Goal: Information Seeking & Learning: Check status

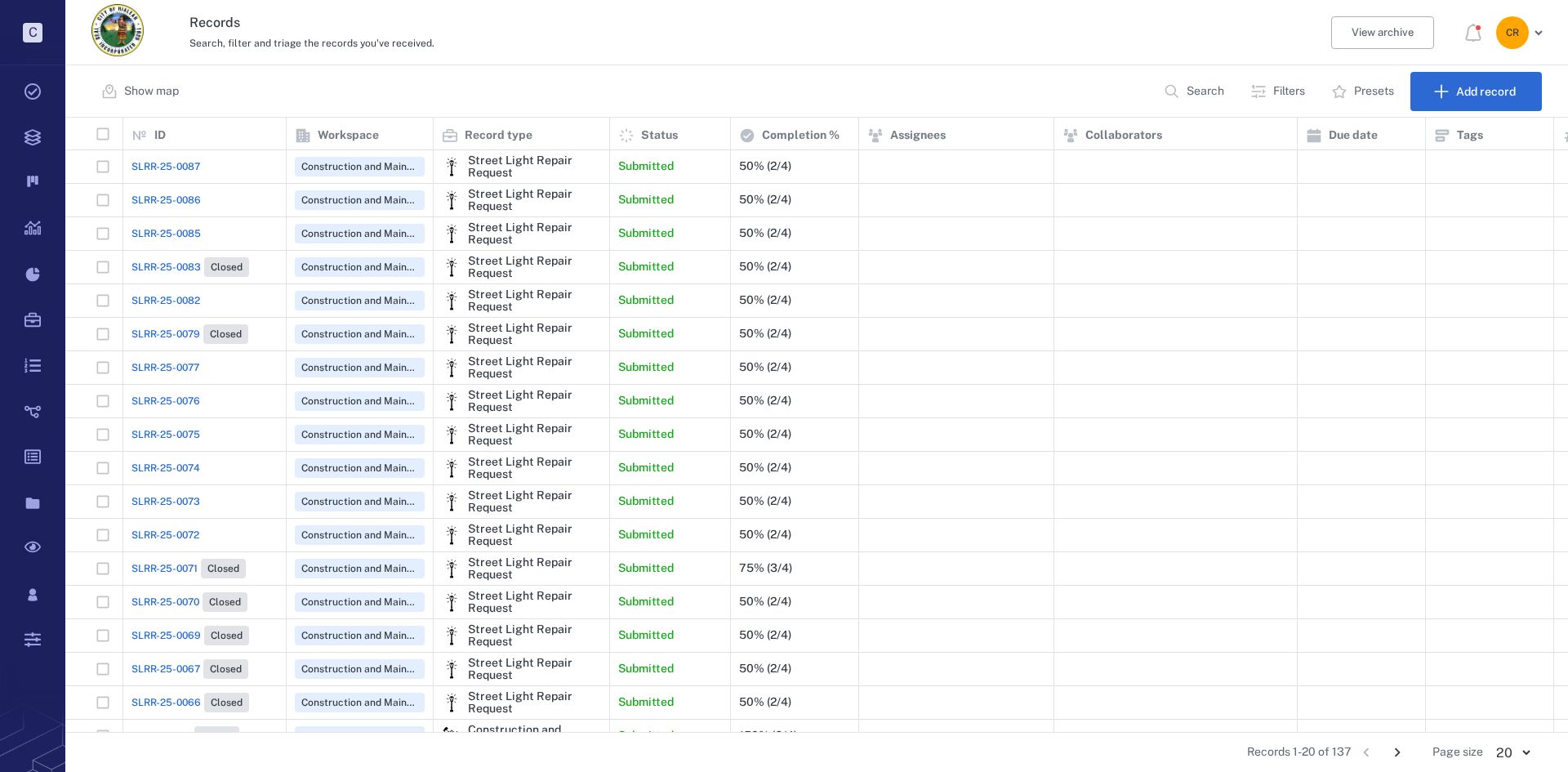
click at [164, 194] on span "SLRR-25-0086" at bounding box center [166, 200] width 70 height 15
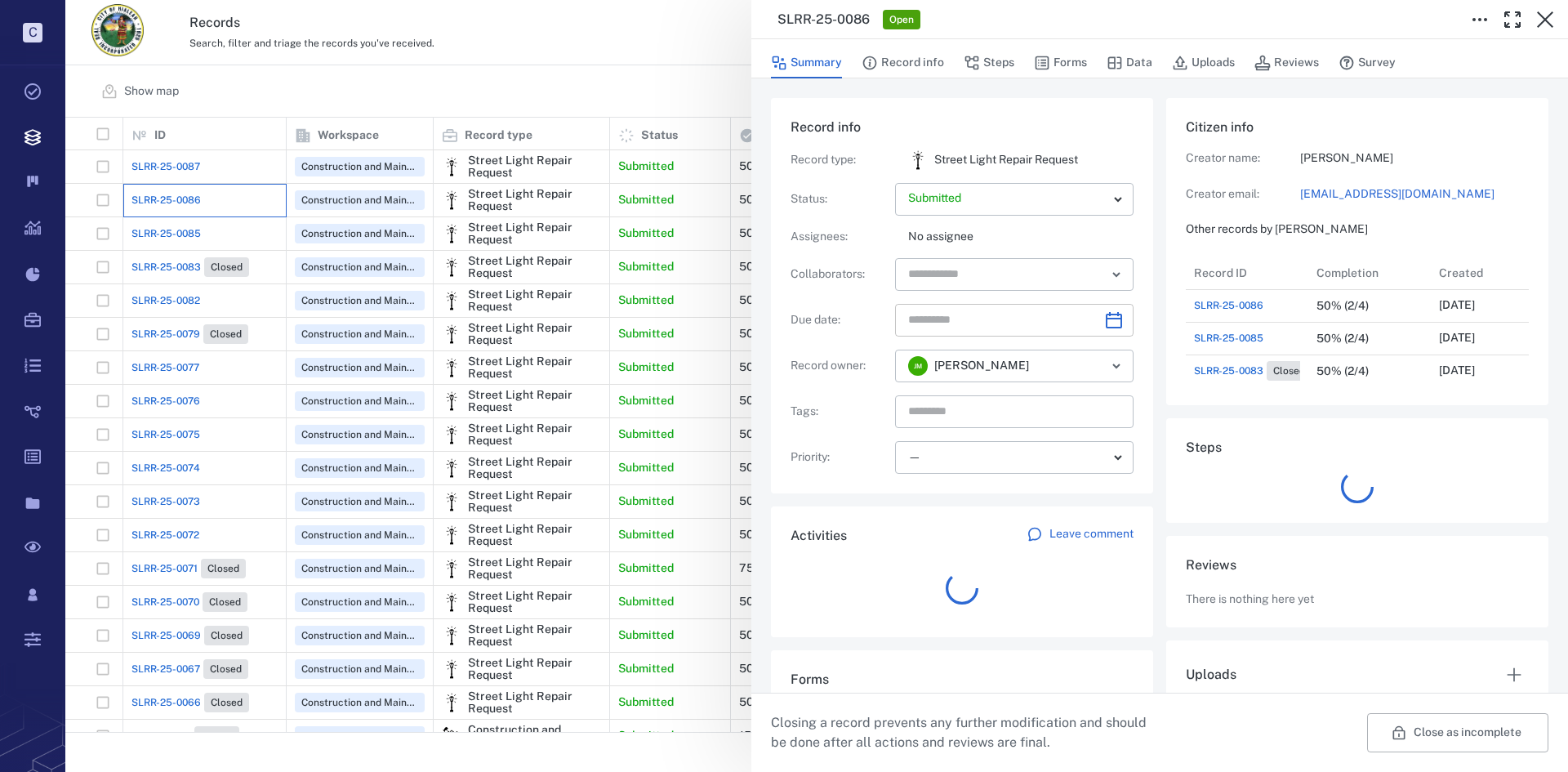
scroll to position [163, 312]
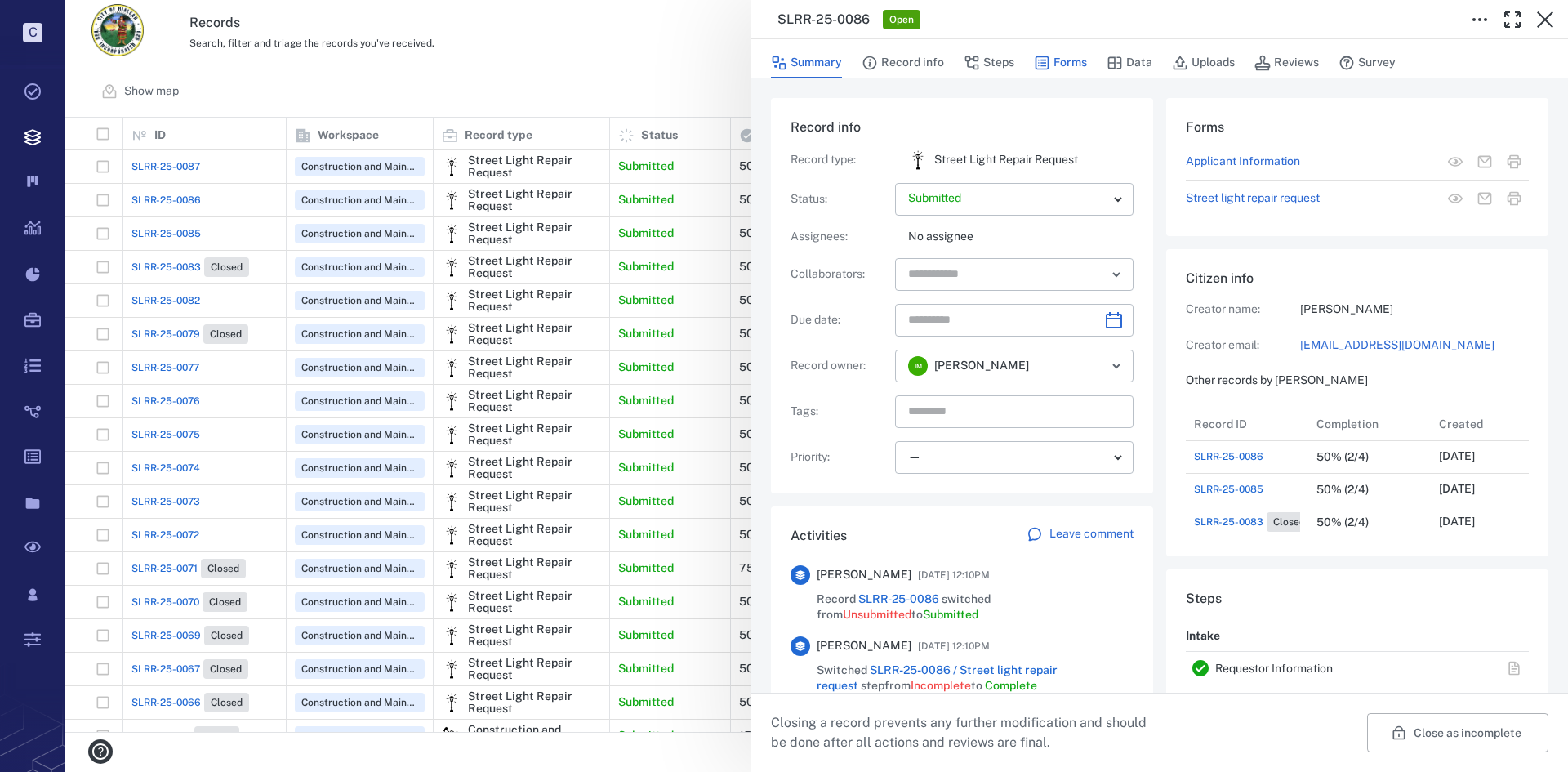
click at [1051, 62] on button "Forms" at bounding box center [1061, 63] width 54 height 31
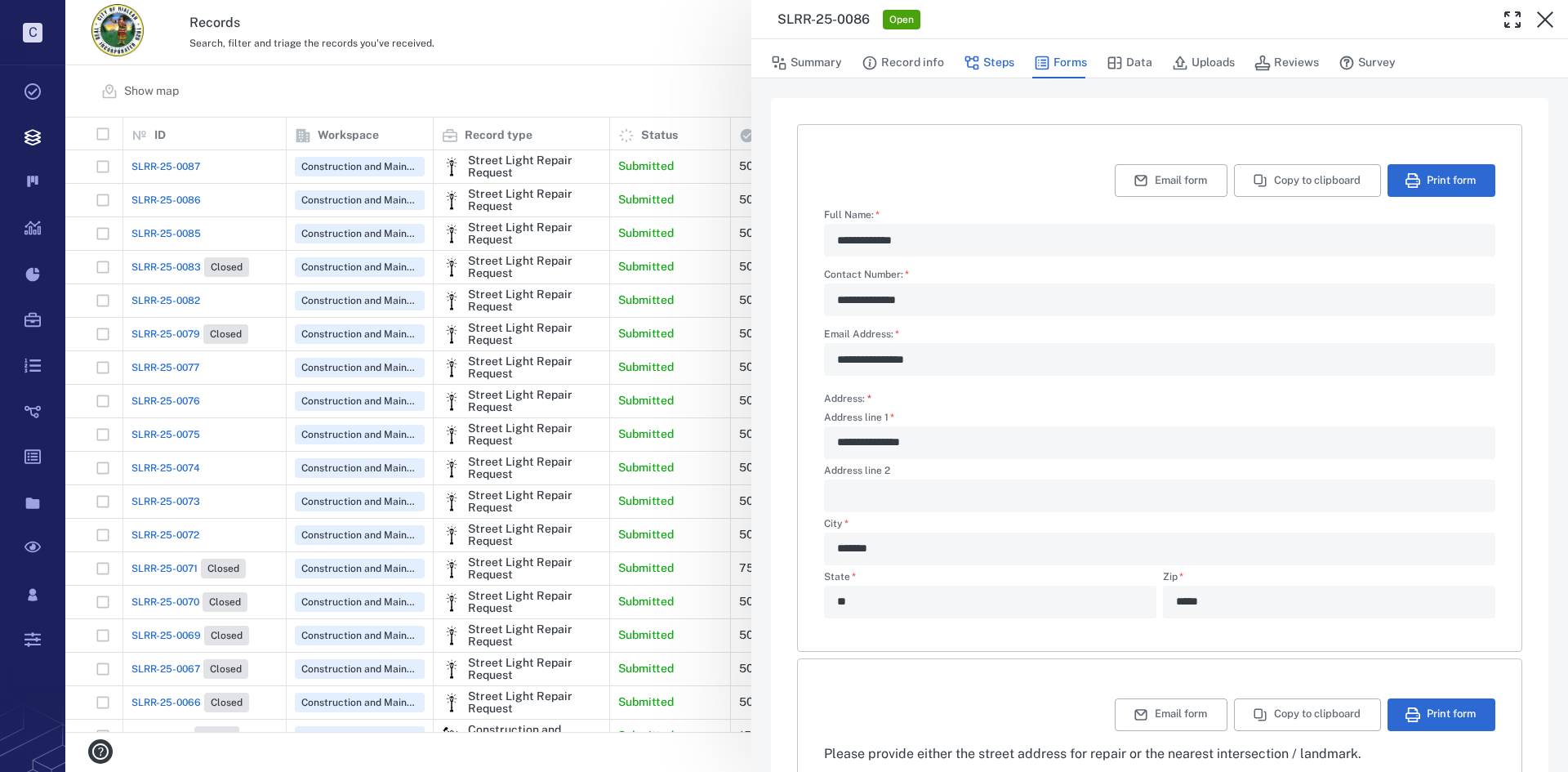
click at [989, 57] on button "Steps" at bounding box center [989, 63] width 51 height 31
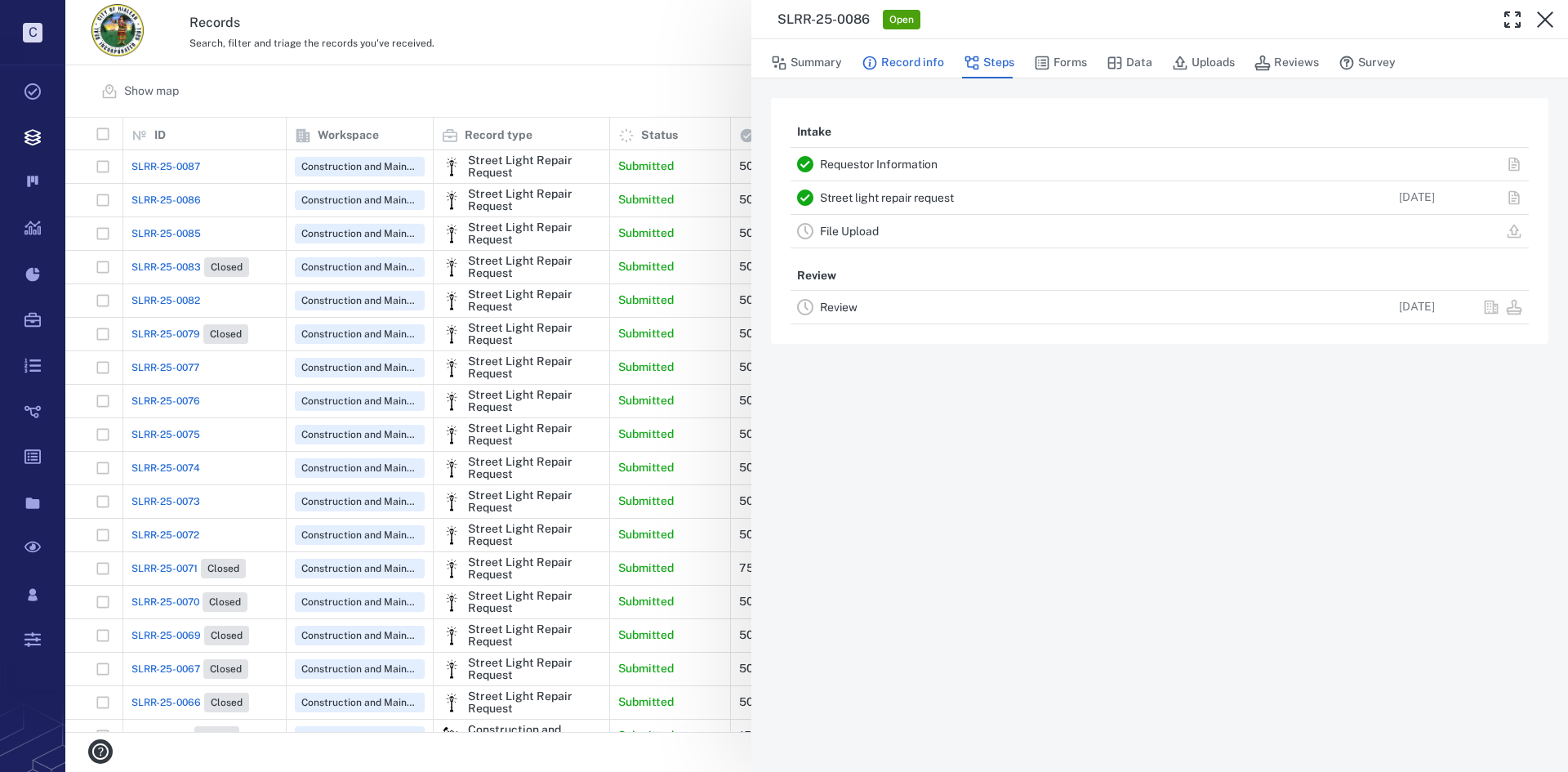
click at [919, 59] on button "Record info" at bounding box center [903, 63] width 83 height 31
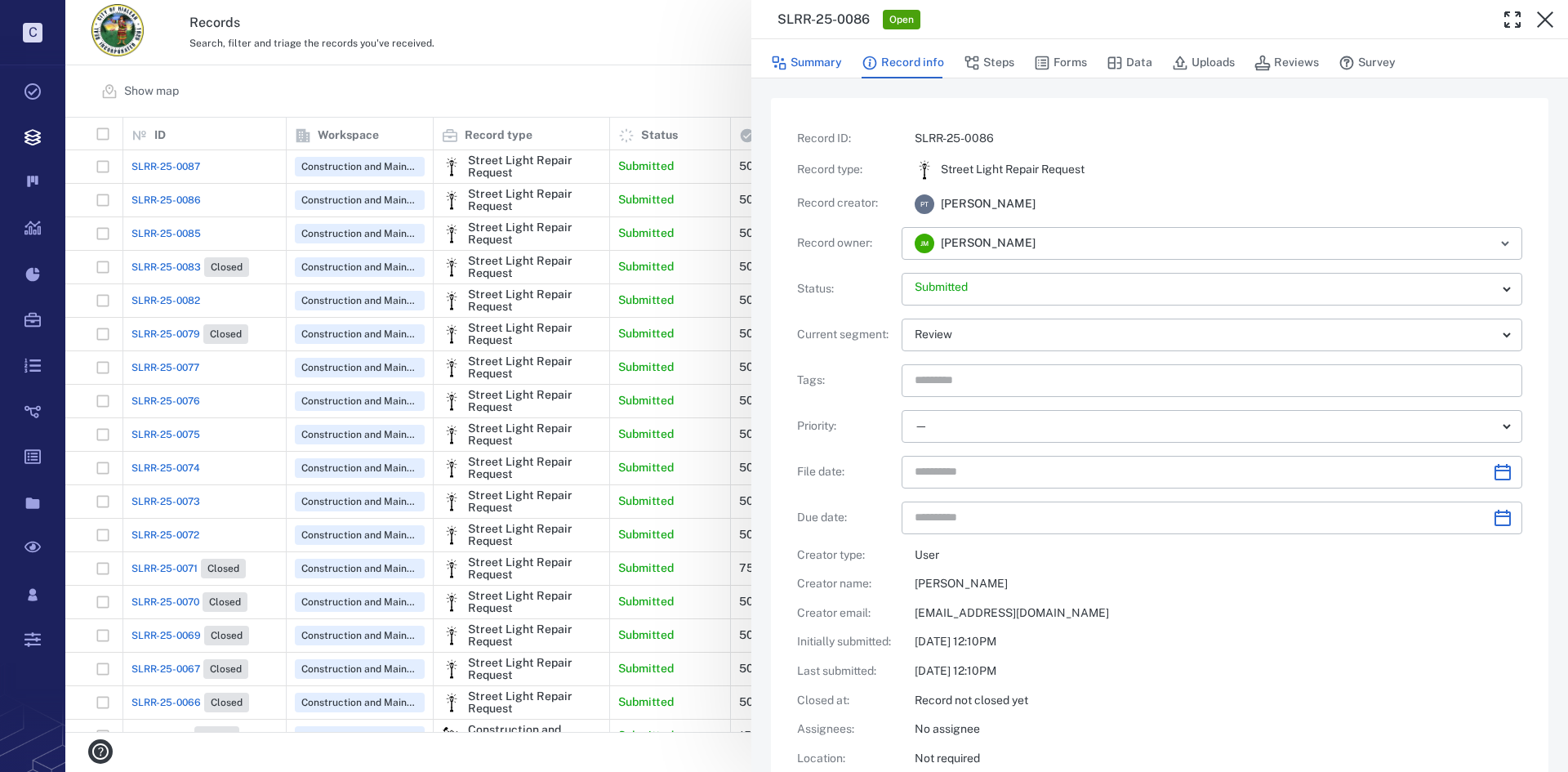
click at [830, 62] on button "Summary" at bounding box center [807, 63] width 71 height 31
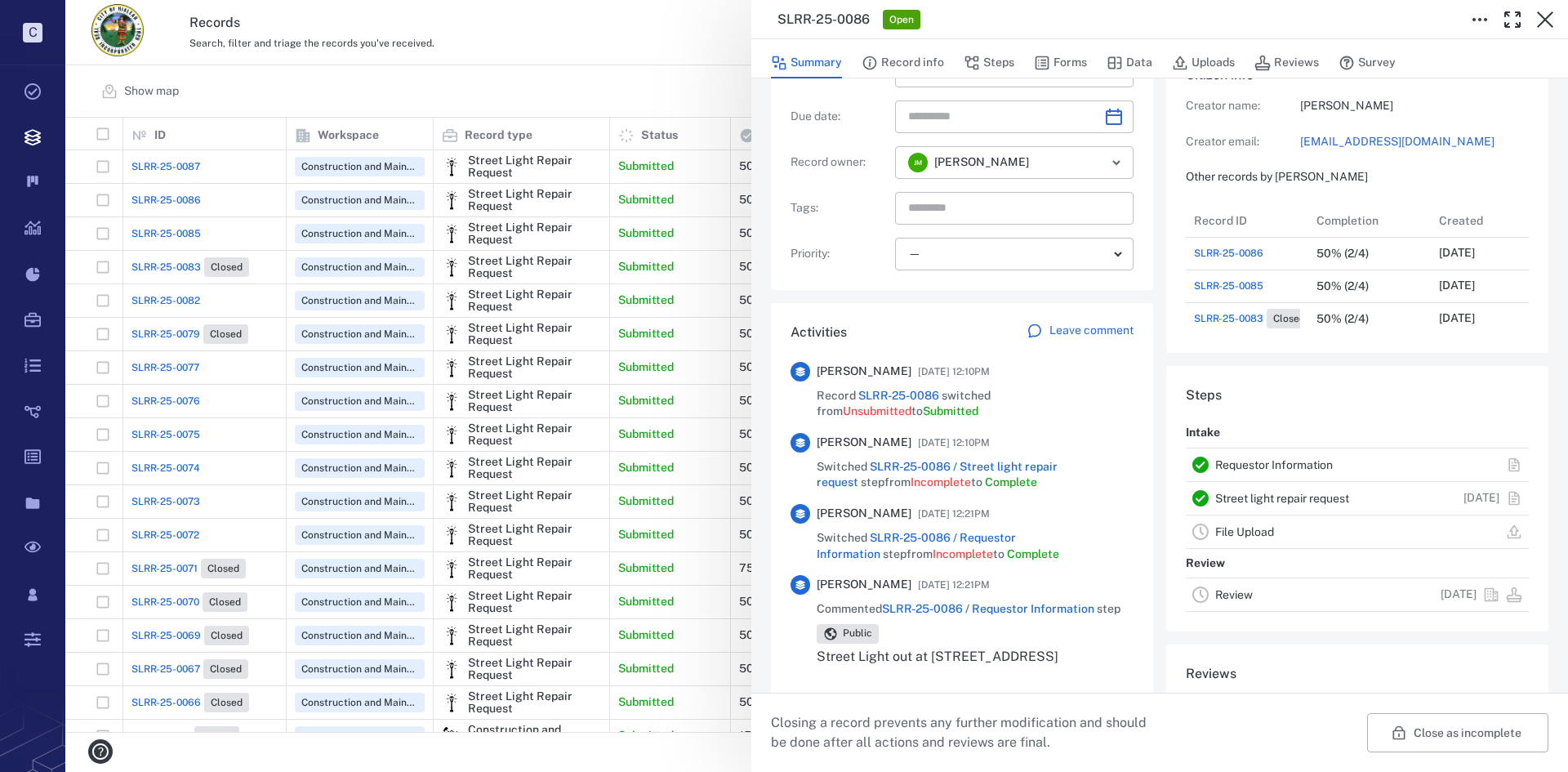
click at [1028, 55] on div "Summary Record info Steps Forms Data Uploads Reviews Survey" at bounding box center [1160, 62] width 778 height 33
click at [1045, 67] on icon "button" at bounding box center [1043, 63] width 16 height 16
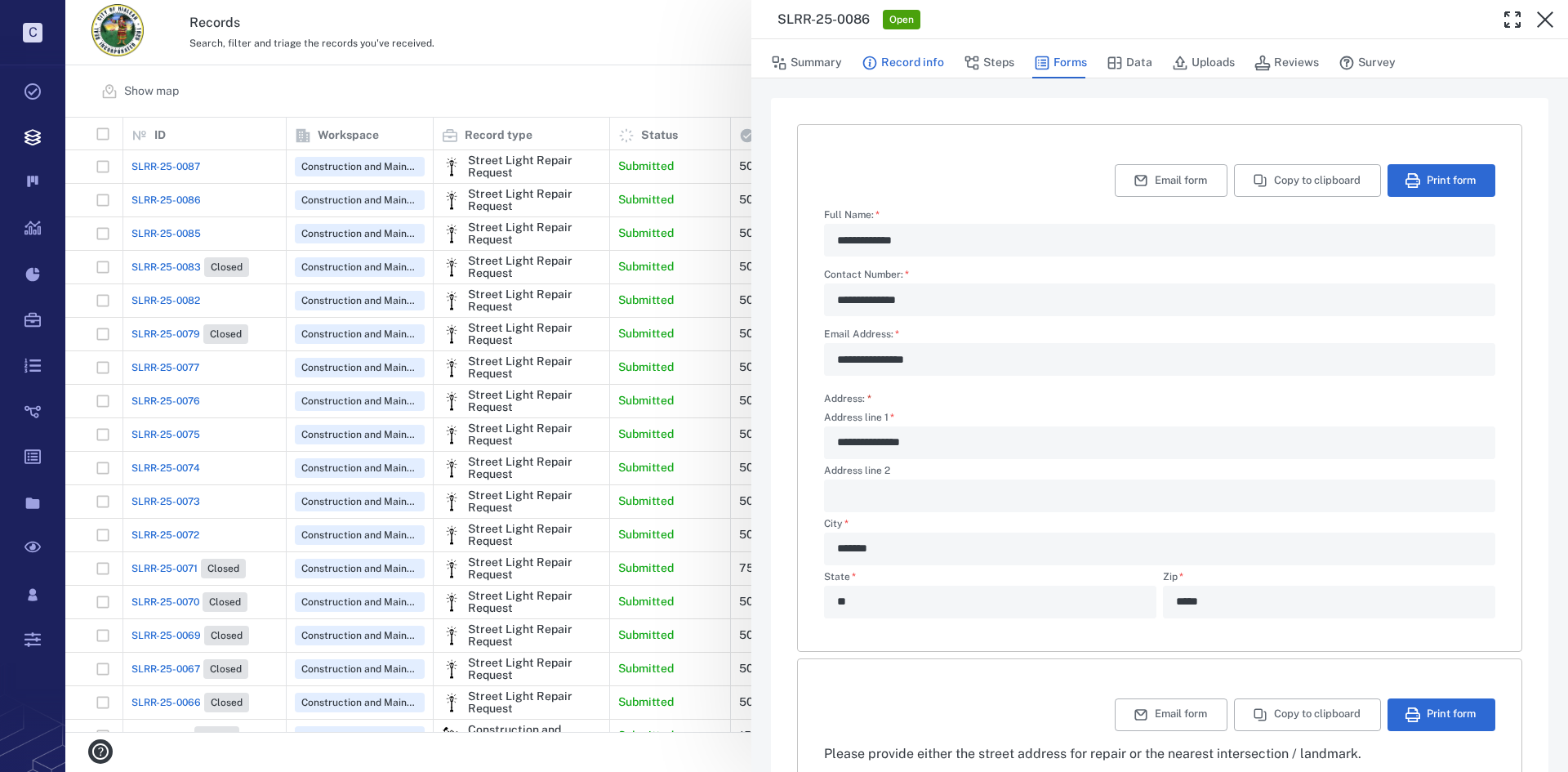
click at [994, 61] on button "Steps" at bounding box center [989, 63] width 51 height 31
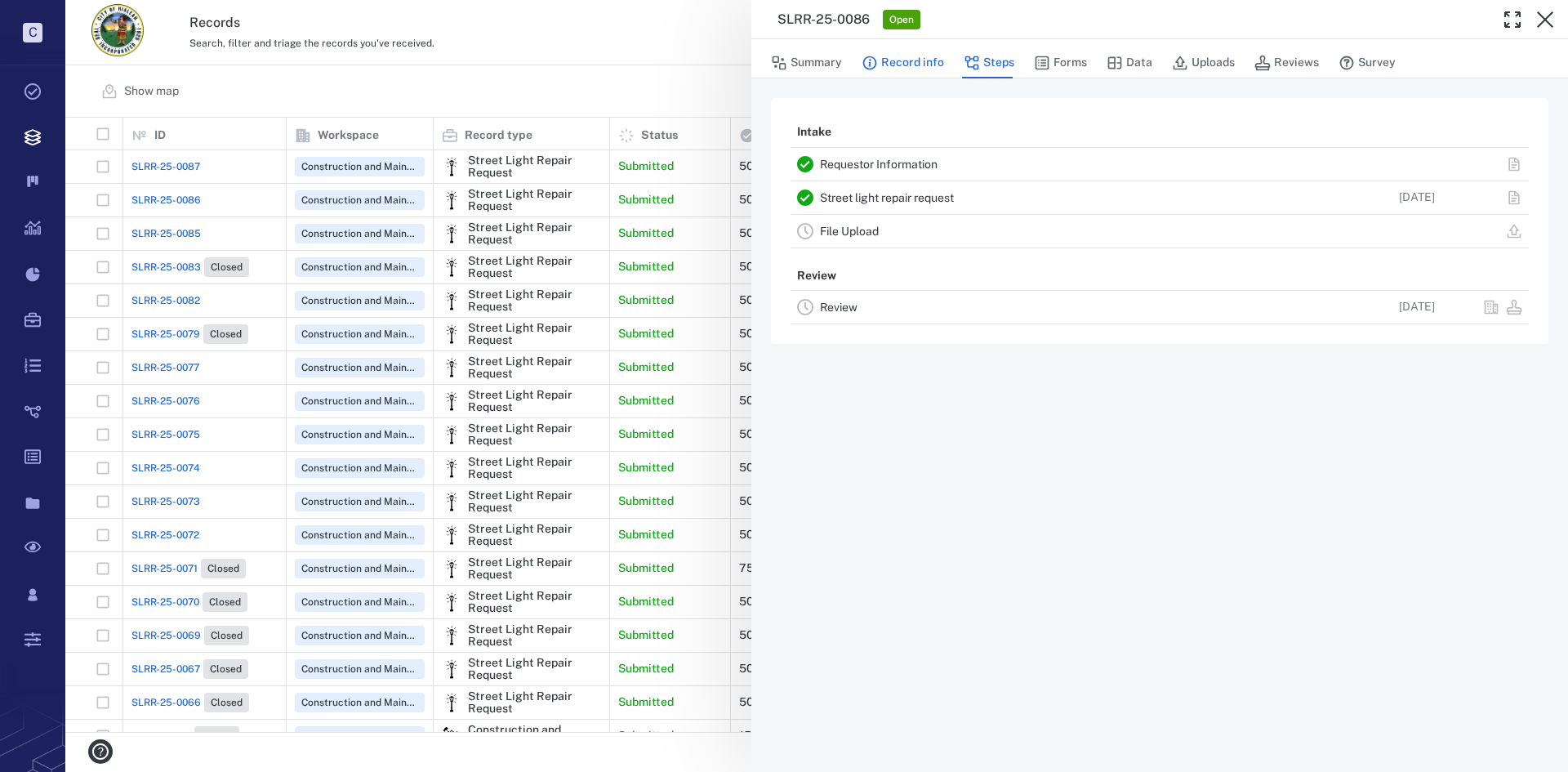
click at [914, 62] on button "Record info" at bounding box center [903, 63] width 83 height 31
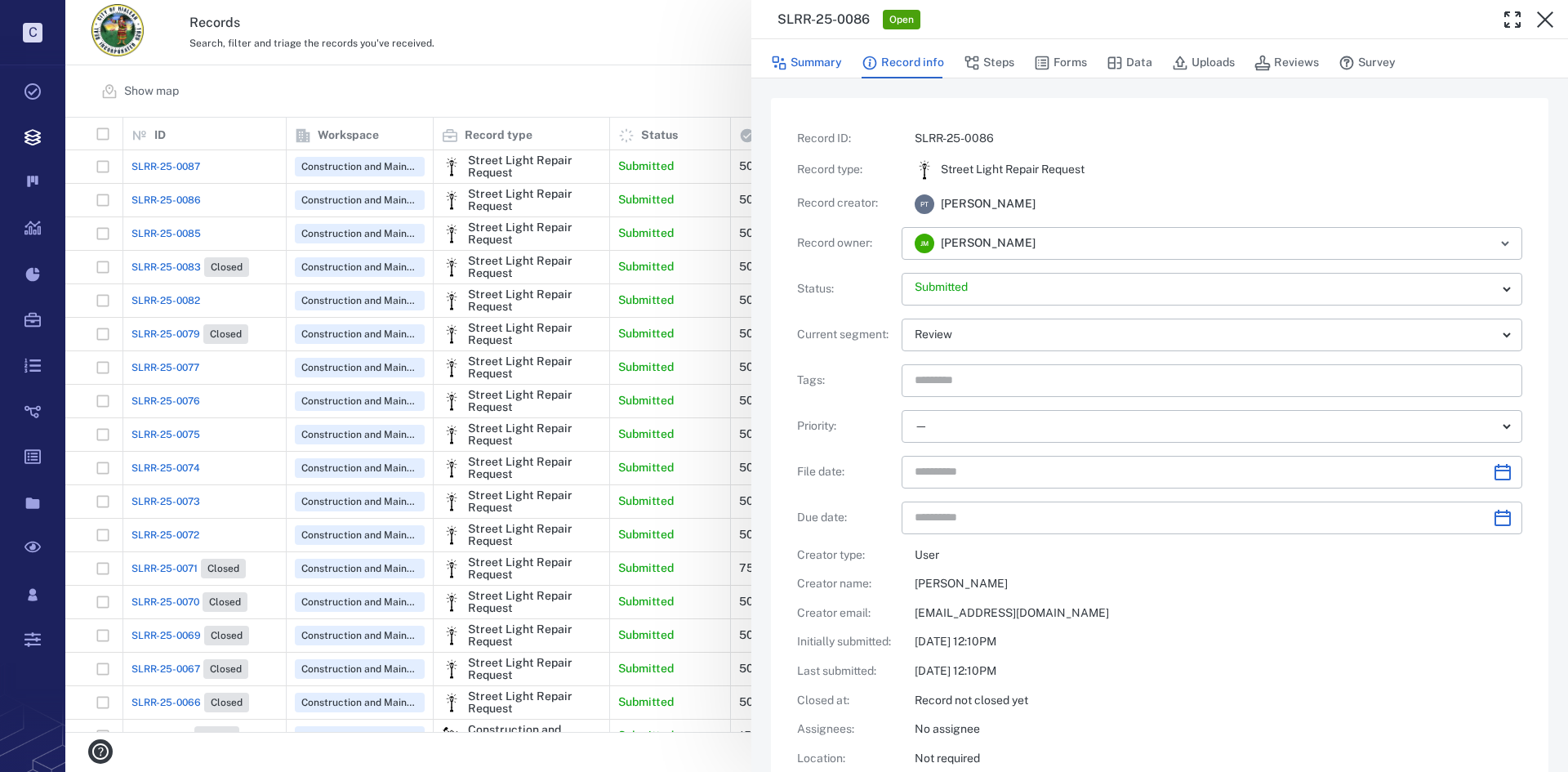
click at [828, 65] on button "Summary" at bounding box center [807, 63] width 71 height 31
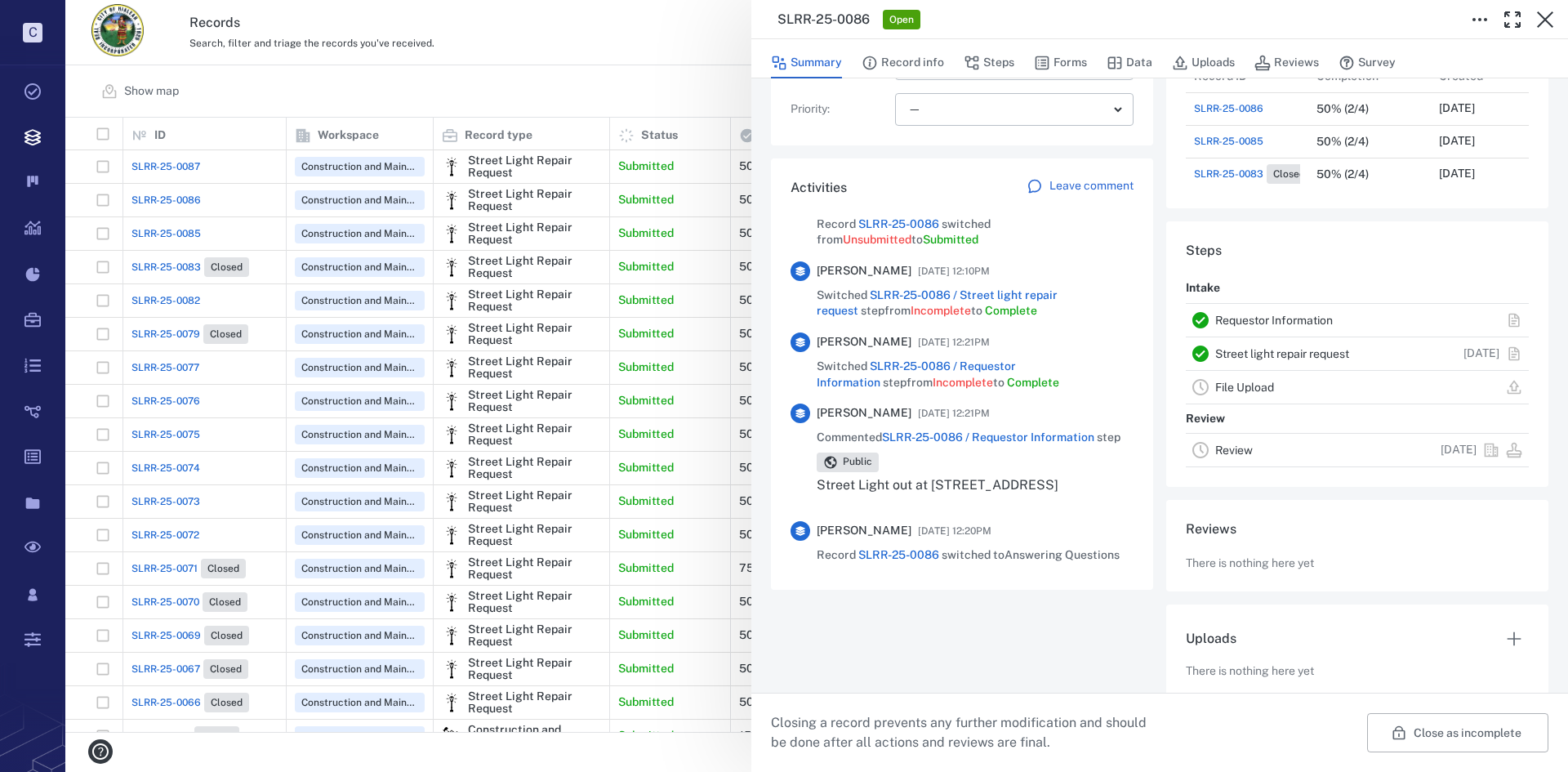
scroll to position [366, 0]
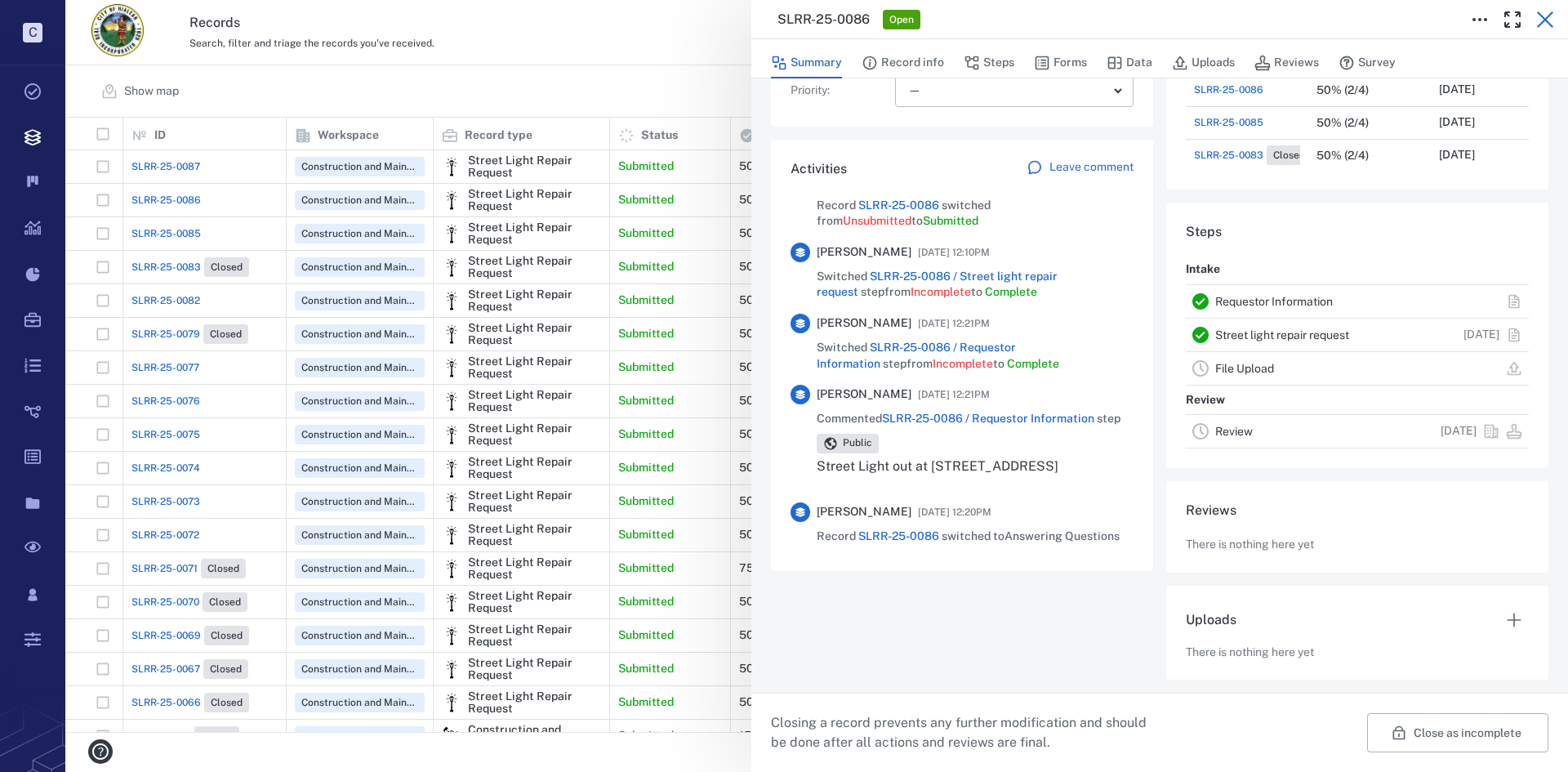
click at [1541, 26] on icon "button" at bounding box center [1545, 20] width 20 height 20
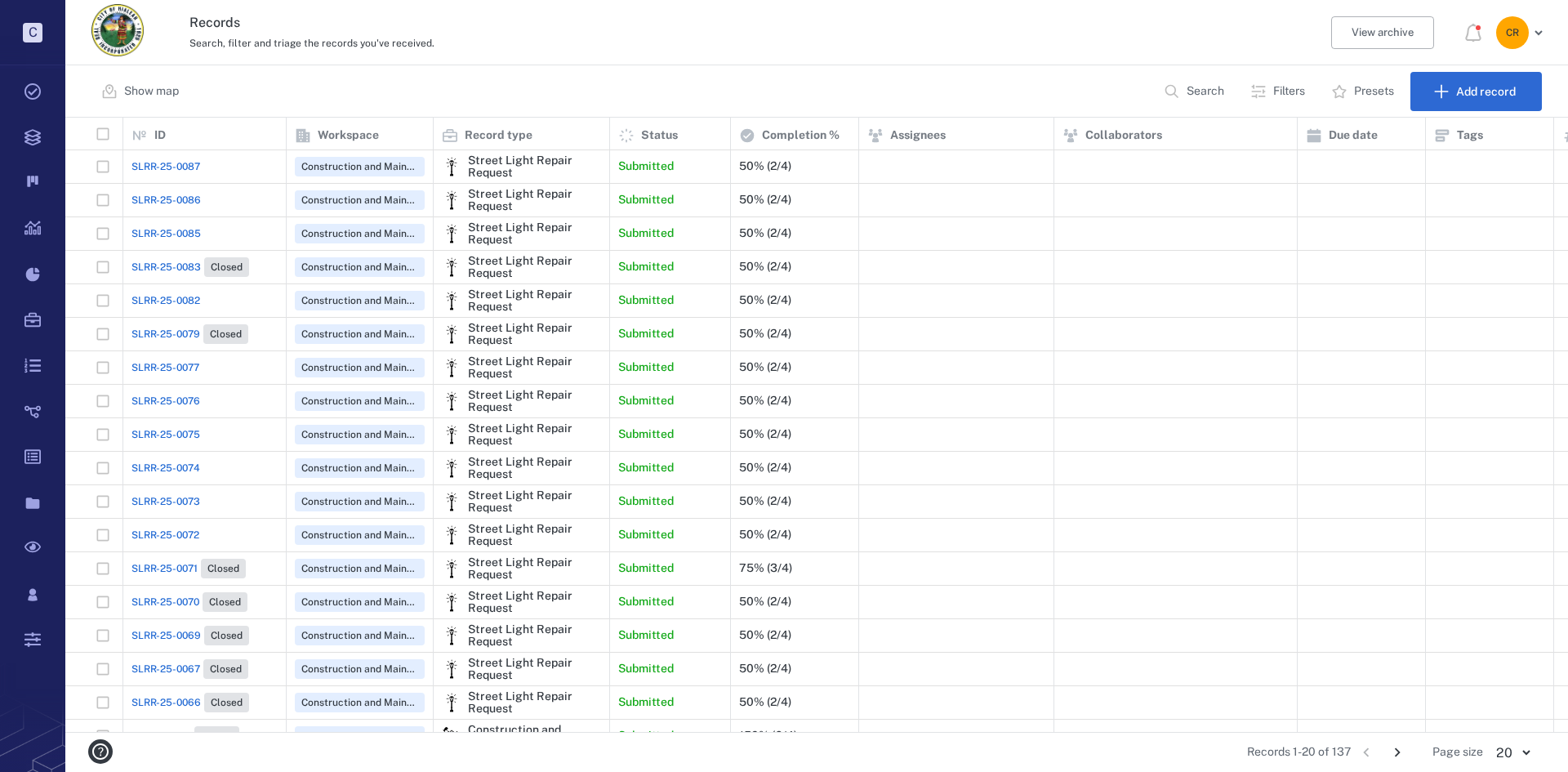
click at [171, 226] on span "SLRR-25-0085" at bounding box center [166, 233] width 70 height 15
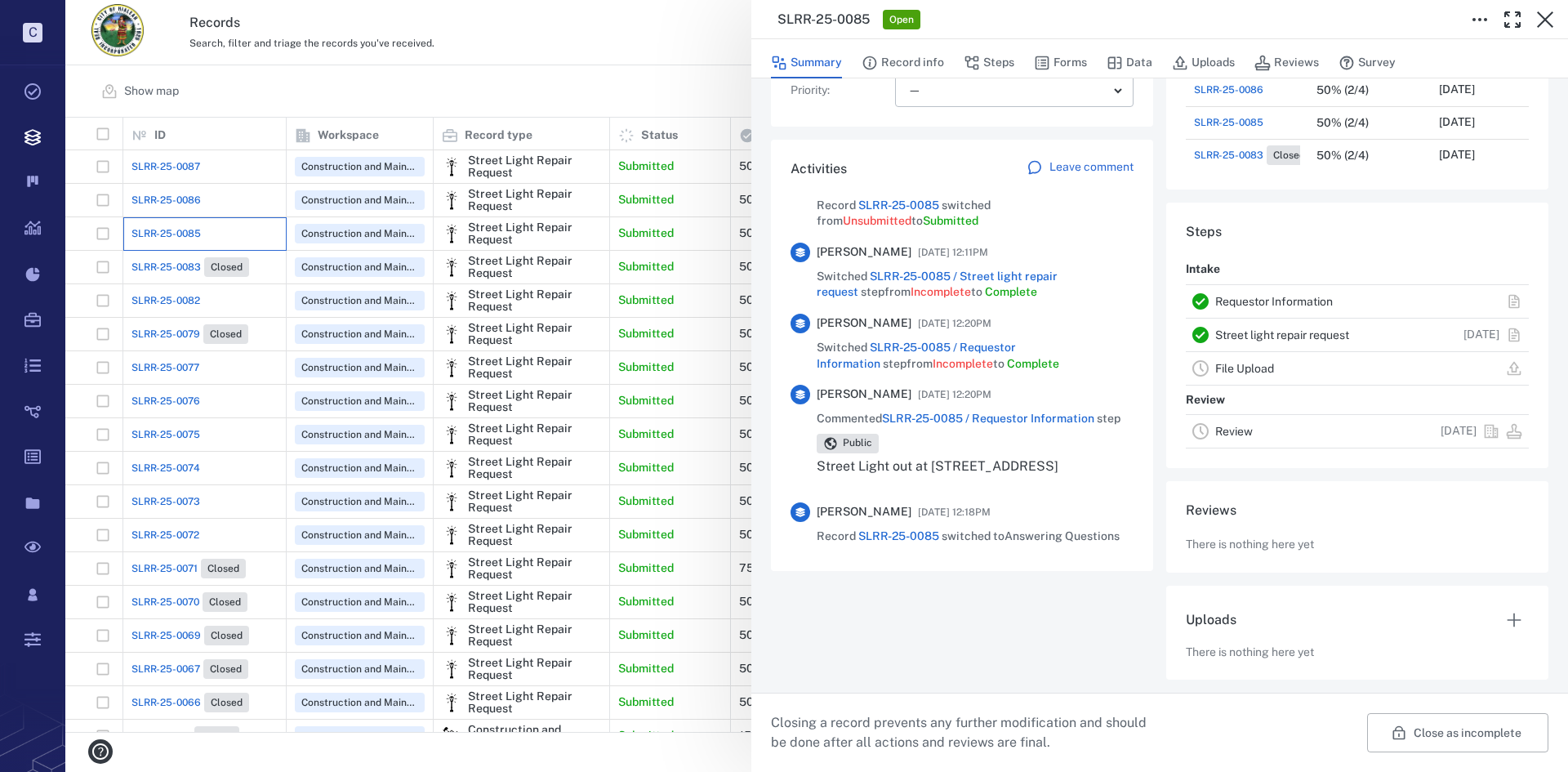
scroll to position [59, 0]
click at [172, 521] on div "SLRR-25-0085 Open Summary Record info Steps Forms Data Uploads Reviews Survey R…" at bounding box center [817, 386] width 1503 height 772
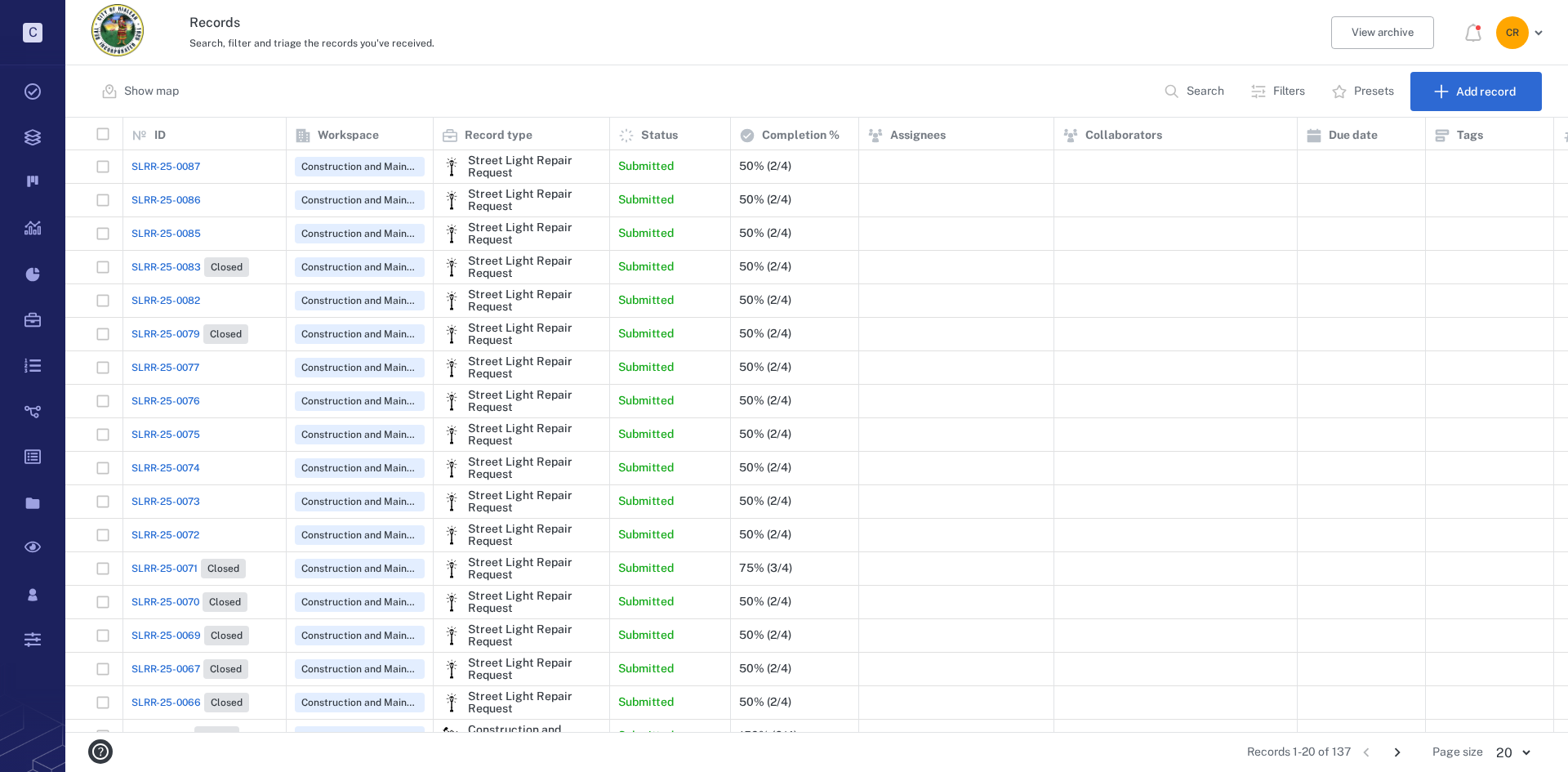
click at [180, 531] on span "SLRR-25-0072" at bounding box center [165, 534] width 68 height 15
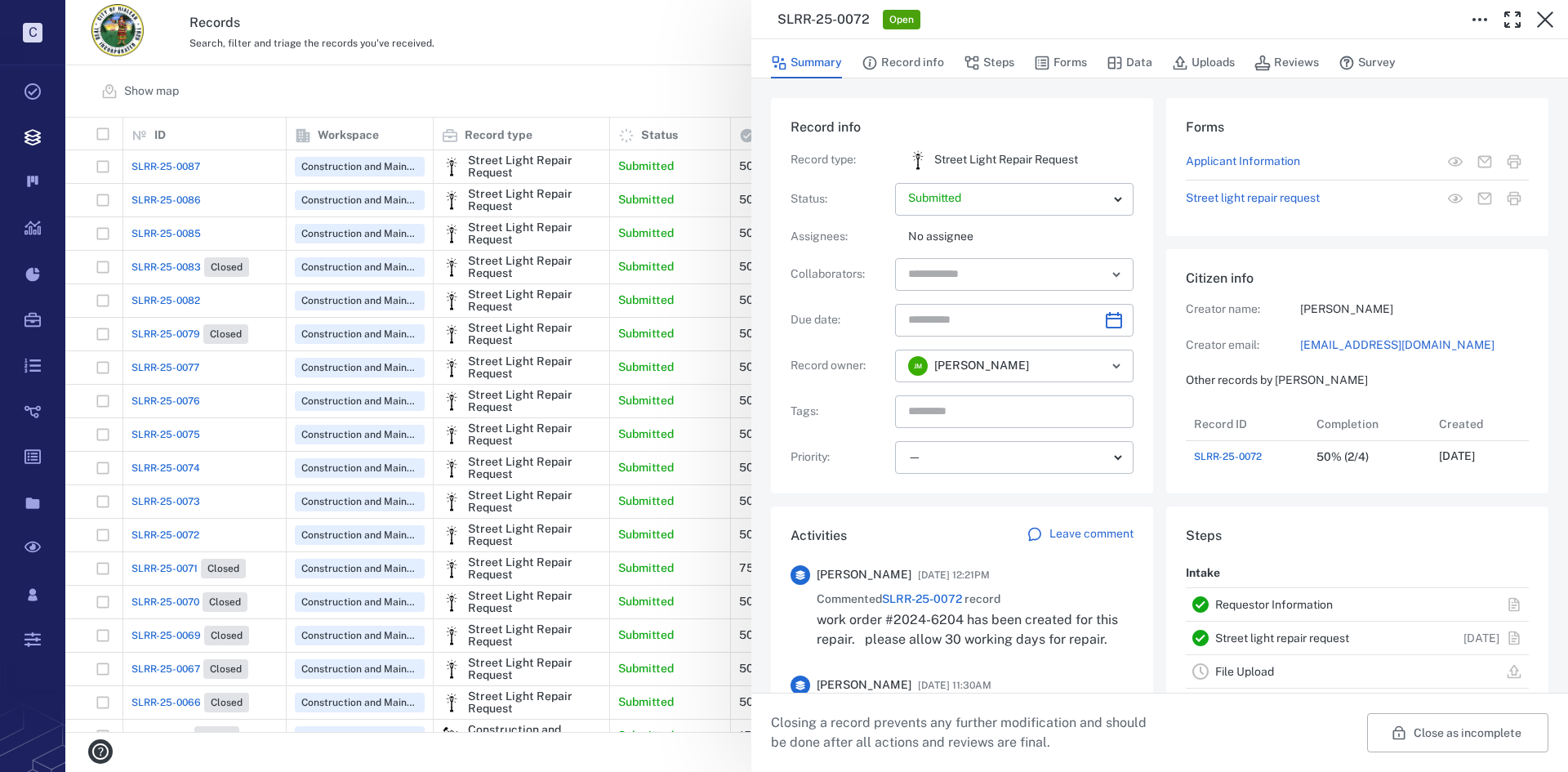
click at [172, 503] on div "SLRR-25-0072 Open Summary Record info Steps Forms Data Uploads Reviews Survey R…" at bounding box center [817, 386] width 1503 height 772
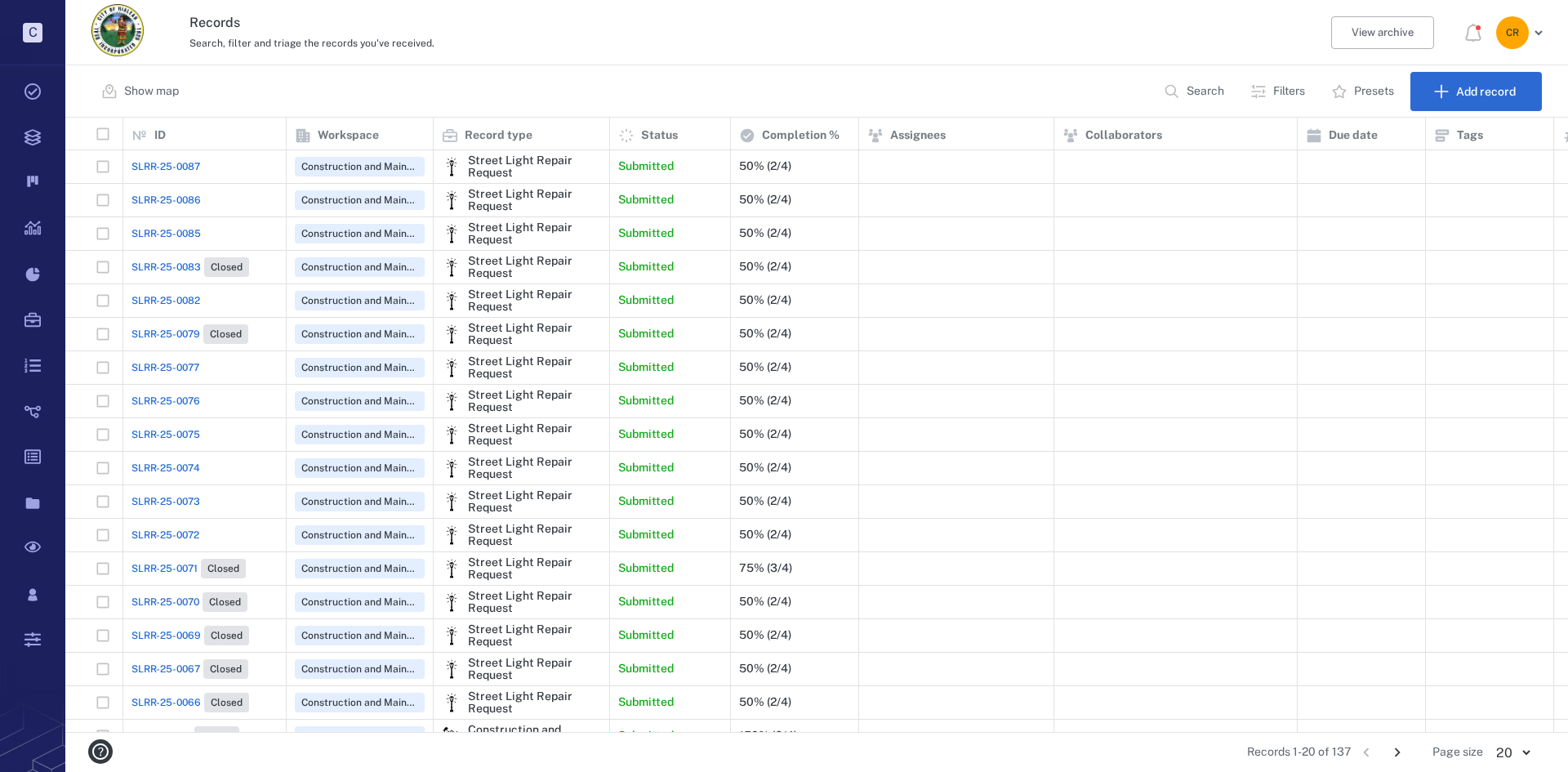
click at [176, 500] on span "SLRR-25-0073" at bounding box center [166, 502] width 69 height 15
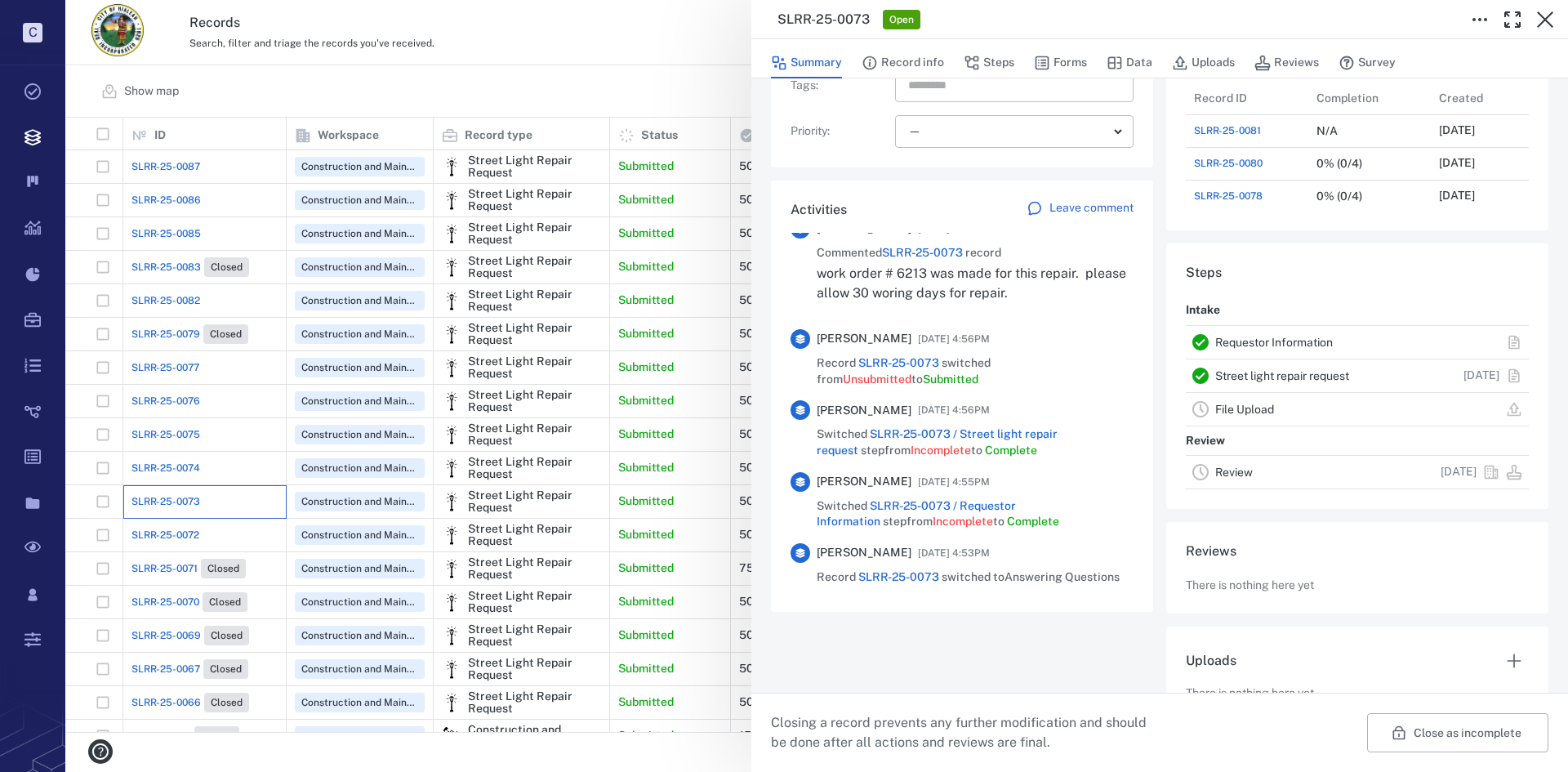
scroll to position [327, 0]
click at [176, 463] on div "SLRR-25-0073 Open Summary Record info Steps Forms Data Uploads Reviews Survey R…" at bounding box center [817, 386] width 1503 height 772
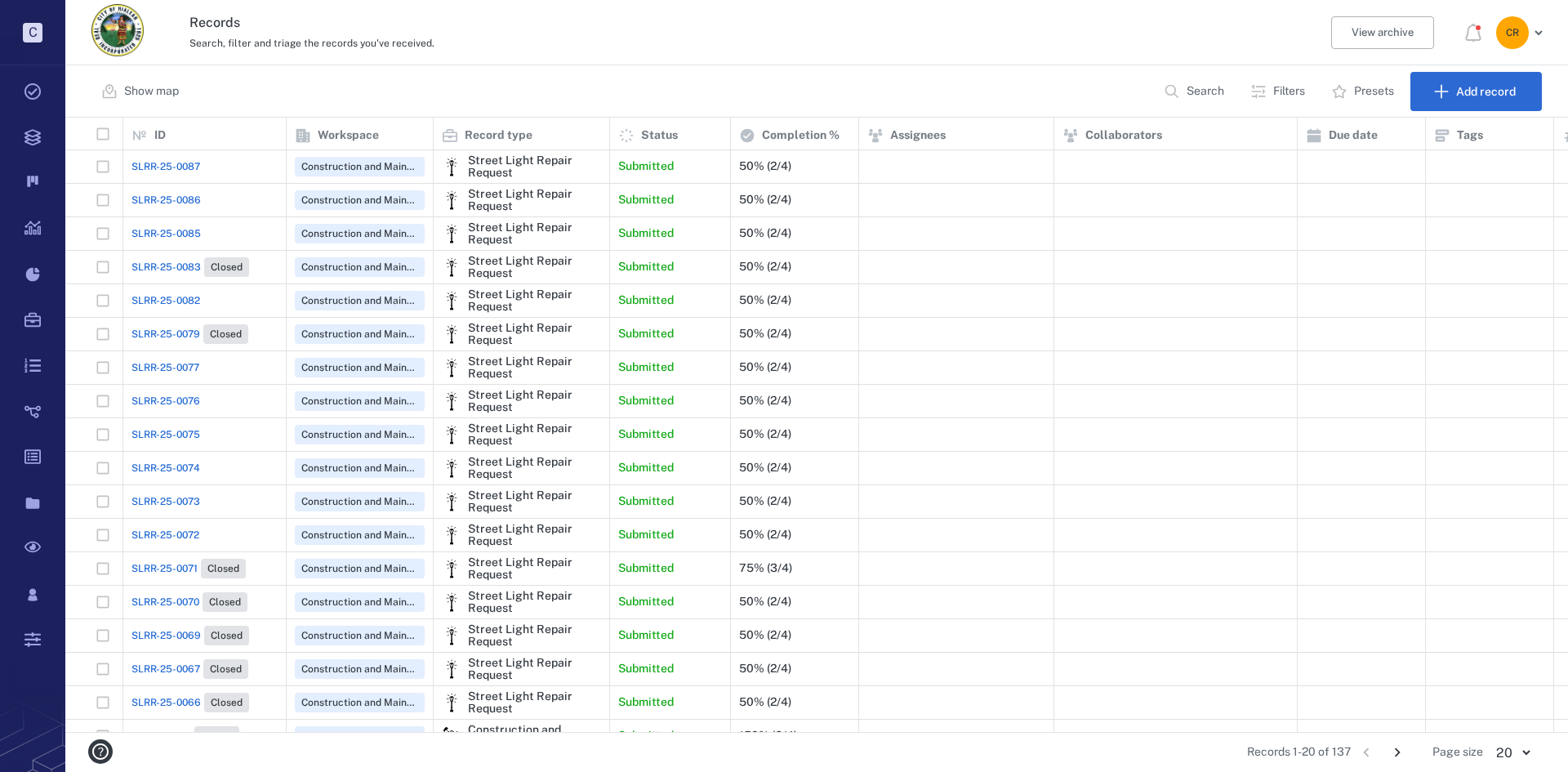
click at [181, 463] on span "SLRR-25-0074" at bounding box center [166, 468] width 69 height 15
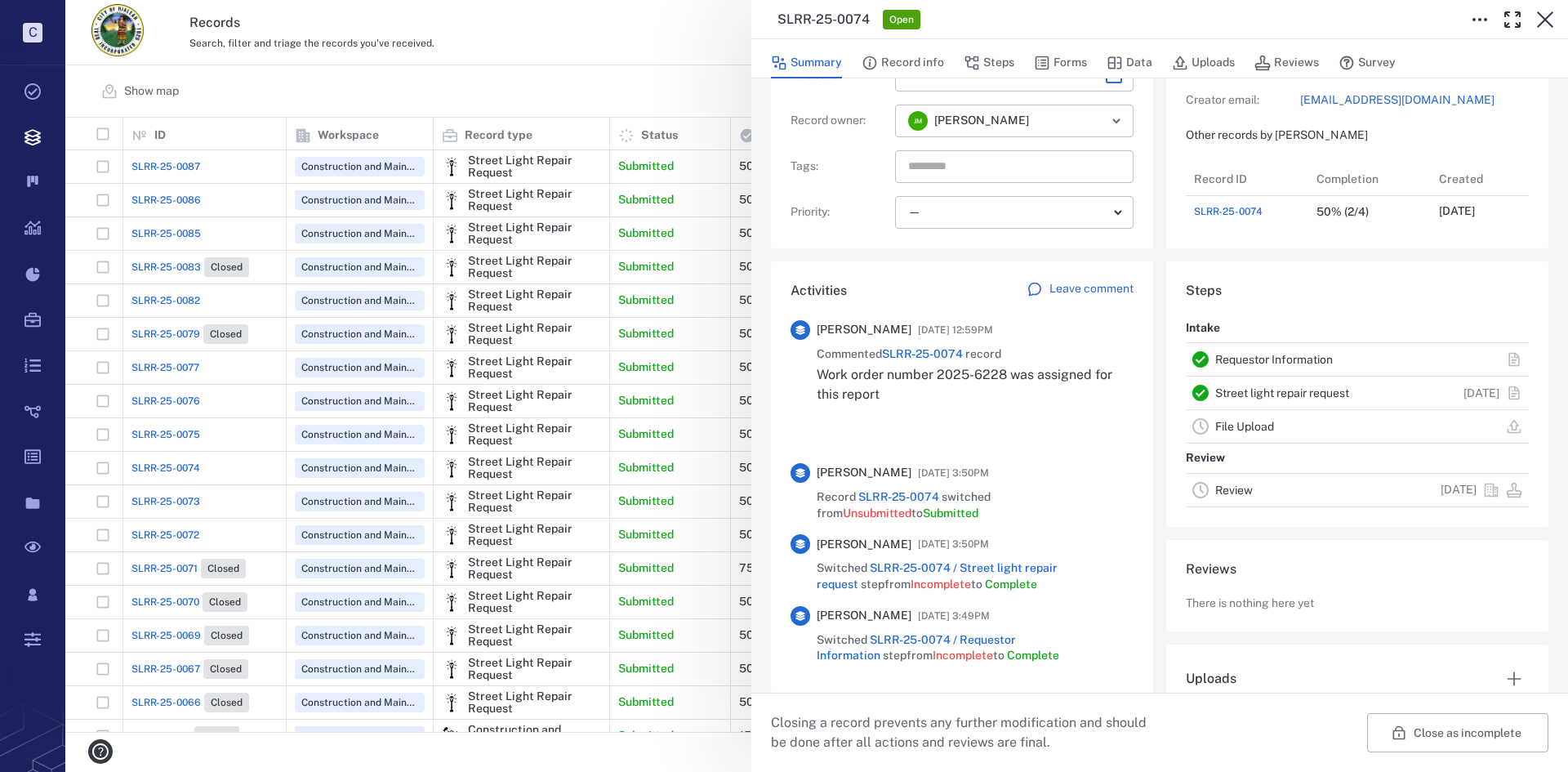
click at [177, 174] on div "SLRR-25-0074 Open Summary Record info Steps Forms Data Uploads Reviews Survey R…" at bounding box center [817, 386] width 1503 height 772
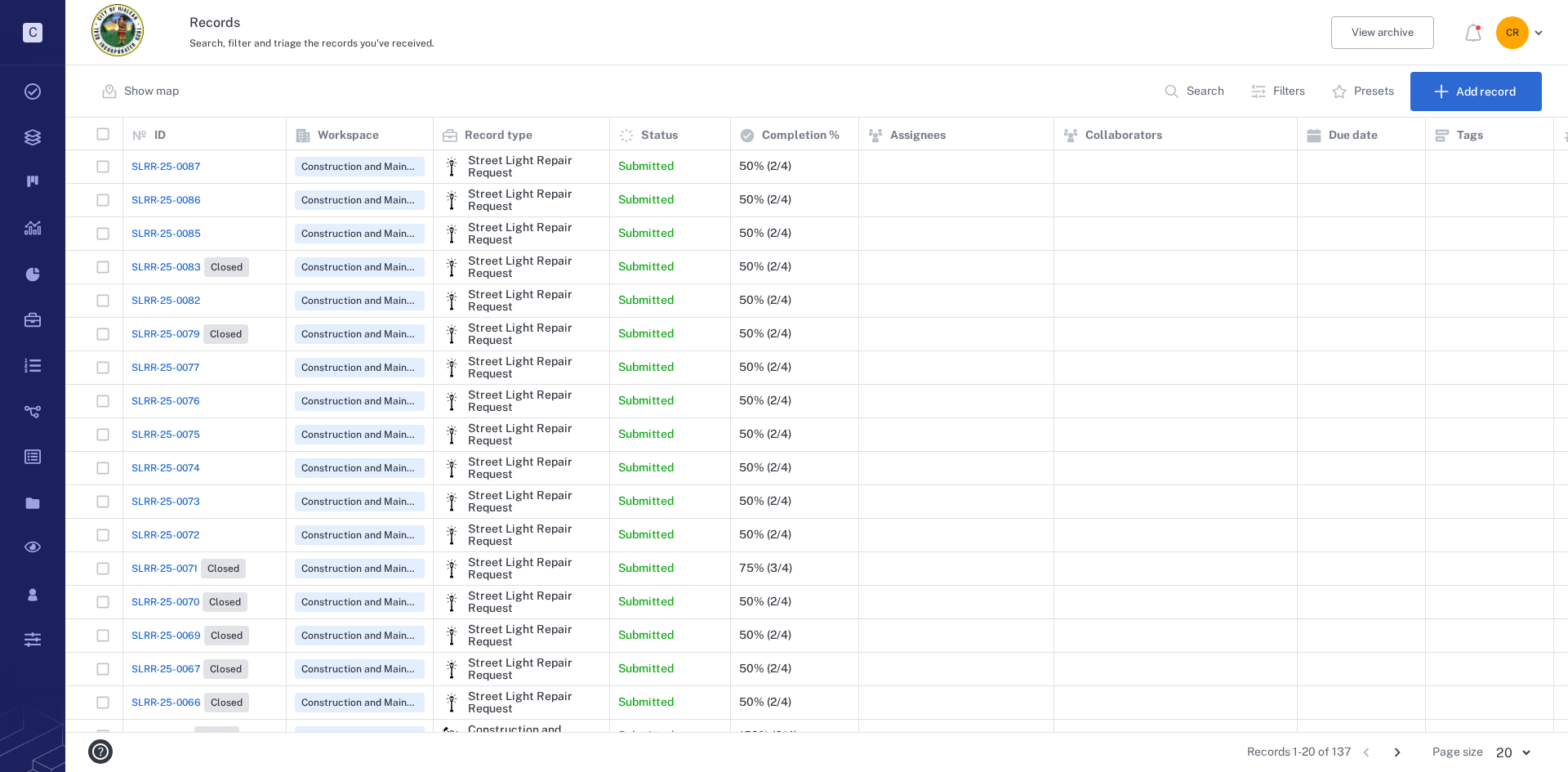
click at [191, 200] on span "SLRR-25-0086" at bounding box center [166, 200] width 70 height 15
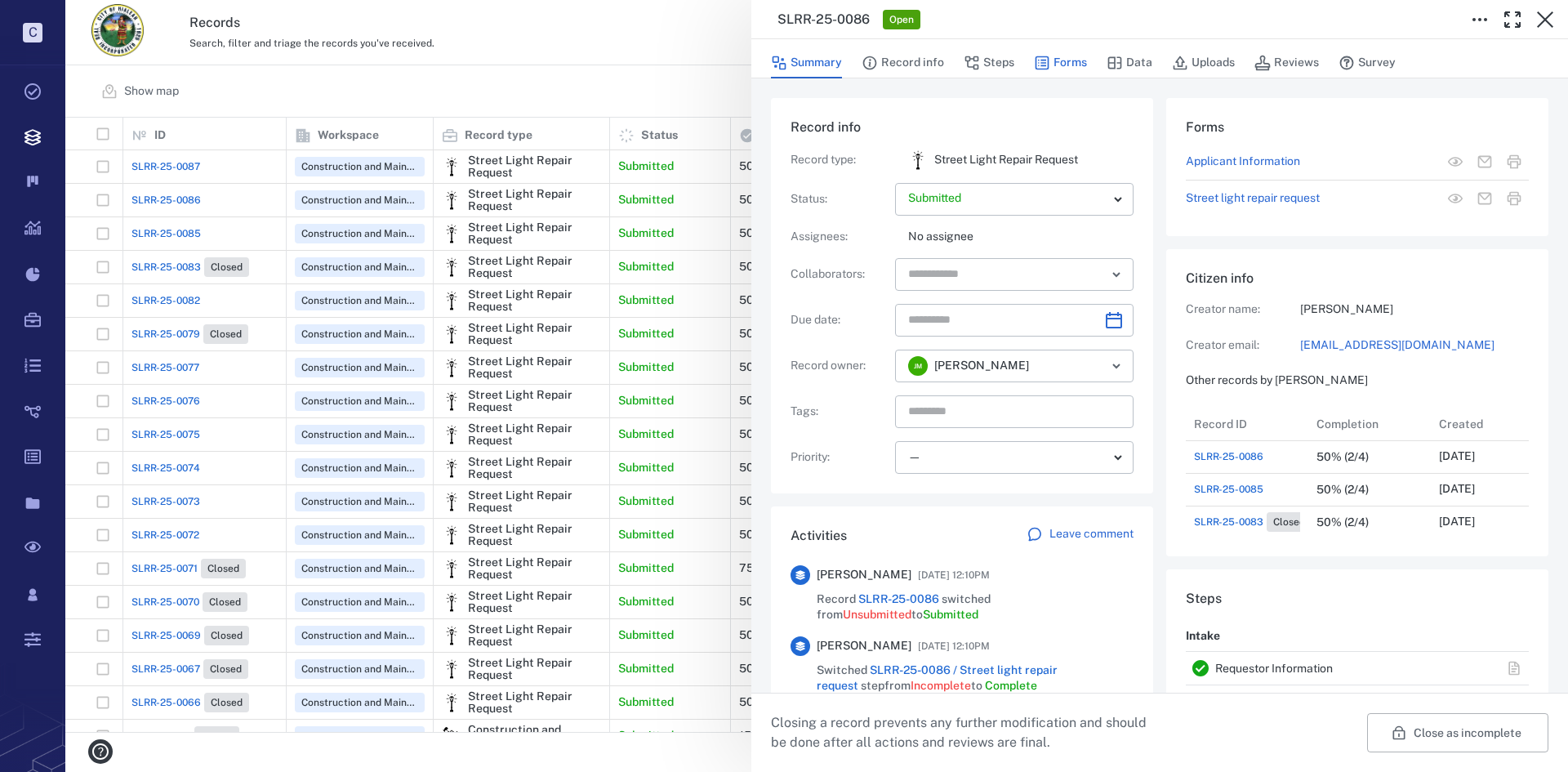
click at [1069, 62] on button "Forms" at bounding box center [1061, 63] width 54 height 31
